Goal: Task Accomplishment & Management: Manage account settings

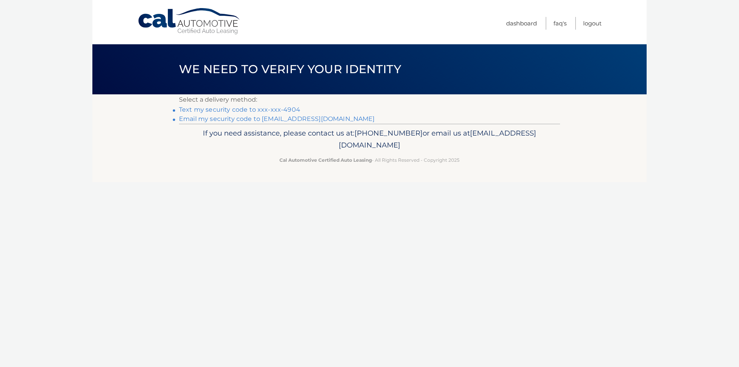
click at [249, 107] on link "Text my security code to xxx-xxx-4904" at bounding box center [239, 109] width 121 height 7
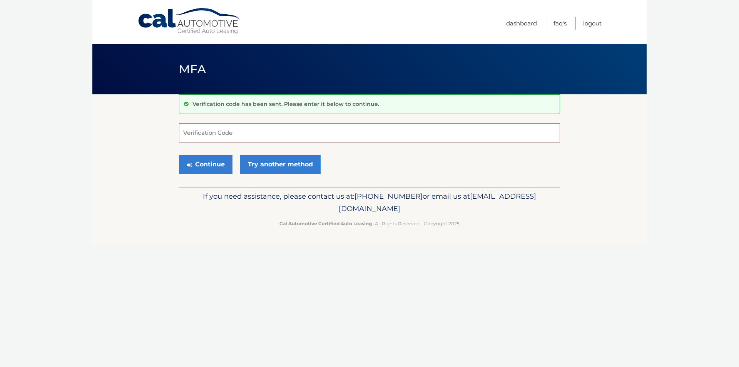
click at [255, 138] on input "Verification Code" at bounding box center [369, 132] width 381 height 19
type input "800327"
click at [220, 161] on button "Continue" at bounding box center [206, 164] width 54 height 19
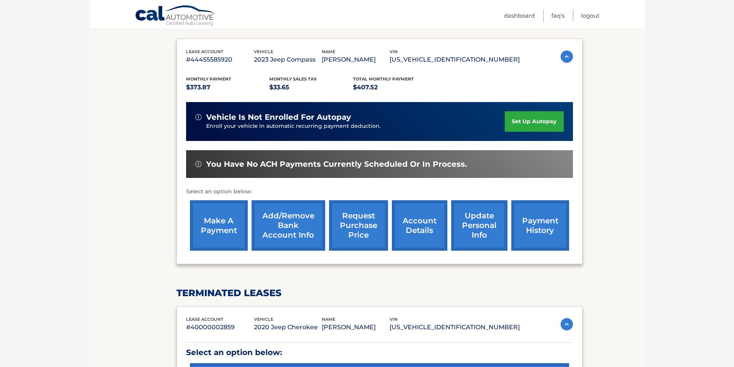
scroll to position [120, 0]
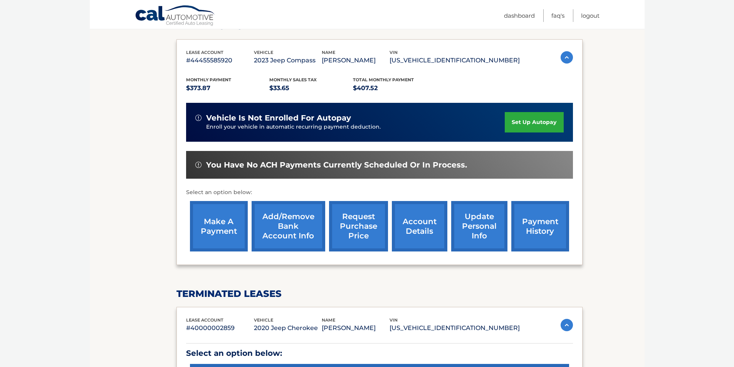
click at [233, 218] on link "make a payment" at bounding box center [219, 226] width 58 height 50
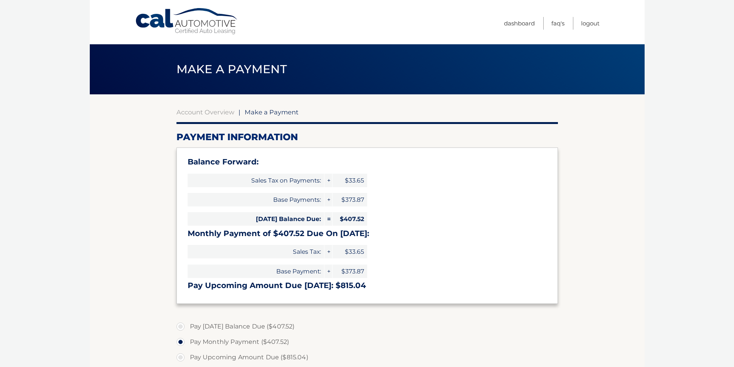
select select "ZmY2MWVjNDQtZDRiMS00MTMxLThjMTAtZTMxMmMzMzJhNDlh"
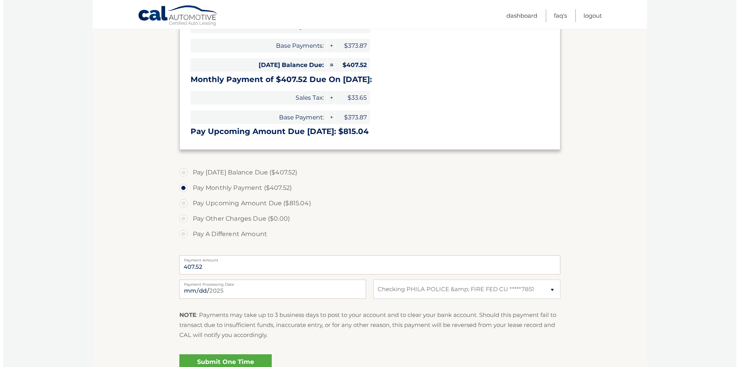
scroll to position [235, 0]
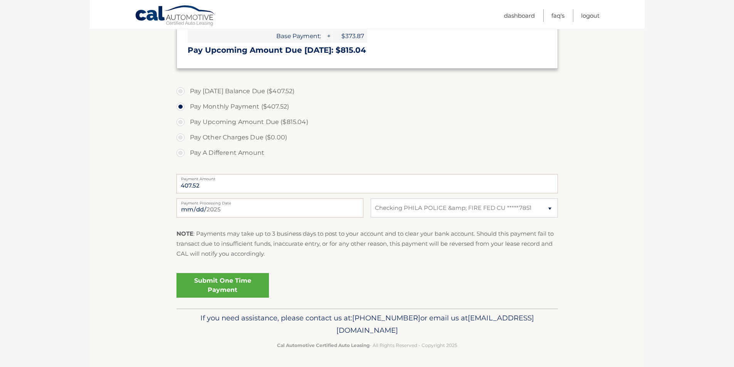
click at [229, 288] on link "Submit One Time Payment" at bounding box center [222, 285] width 92 height 25
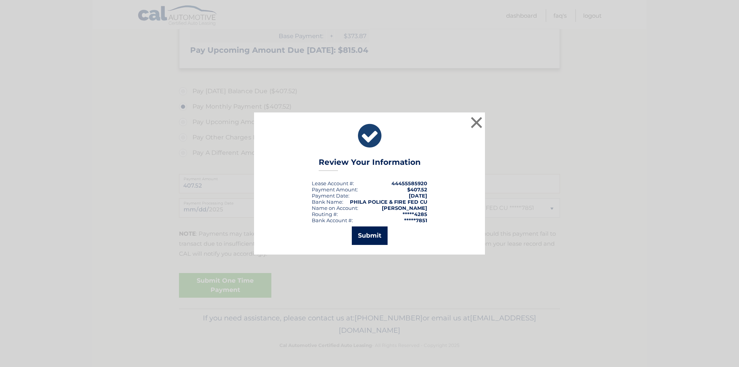
click at [375, 238] on button "Submit" at bounding box center [370, 235] width 36 height 18
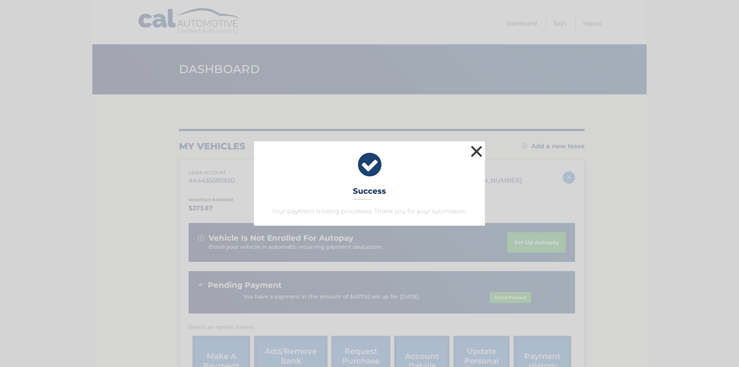
click at [481, 150] on button "×" at bounding box center [476, 151] width 15 height 15
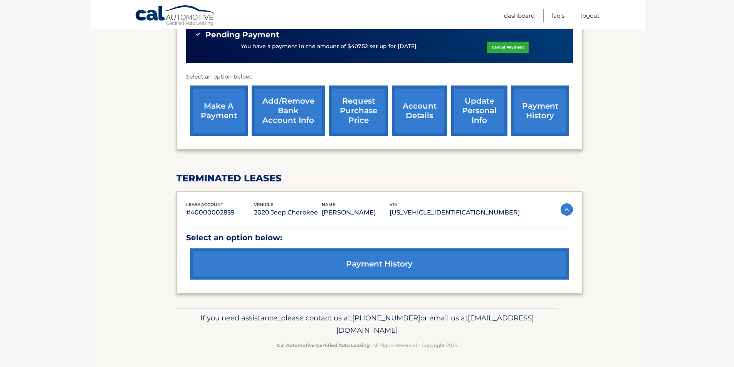
scroll to position [96, 0]
